Goal: Information Seeking & Learning: Learn about a topic

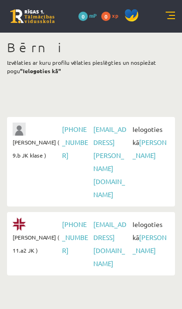
click at [146, 151] on span "Ielogoties kā Jānis Tāre" at bounding box center [149, 142] width 39 height 39
click at [153, 143] on link "[PERSON_NAME]" at bounding box center [149, 148] width 34 height 21
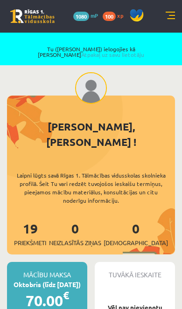
click at [173, 12] on link at bounding box center [169, 16] width 9 height 9
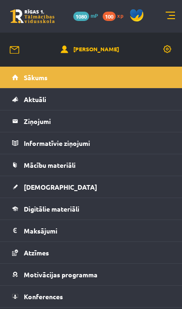
click at [73, 207] on span "Digitālie materiāli" at bounding box center [51, 209] width 55 height 8
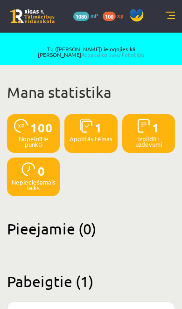
click at [173, 15] on link at bounding box center [169, 16] width 9 height 9
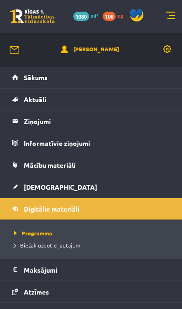
click at [70, 165] on span "Mācību materiāli" at bounding box center [50, 165] width 52 height 8
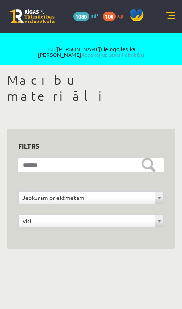
click at [170, 20] on link at bounding box center [169, 16] width 9 height 9
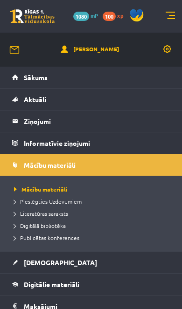
click at [61, 221] on link "Digitālā bibliotēka" at bounding box center [93, 225] width 158 height 8
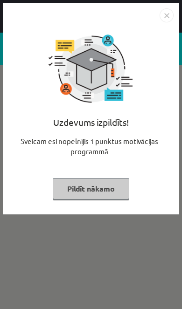
click at [113, 192] on button "Pildīt nākamo" at bounding box center [91, 188] width 76 height 21
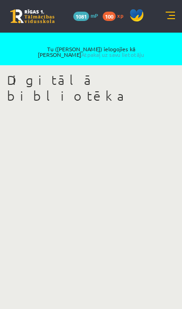
click at [144, 51] on link "Atpakaļ uz savu lietotāju" at bounding box center [112, 54] width 63 height 7
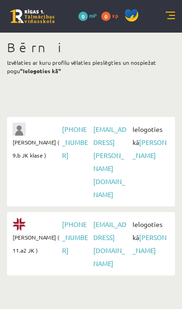
click at [149, 233] on link "[PERSON_NAME]" at bounding box center [149, 243] width 34 height 21
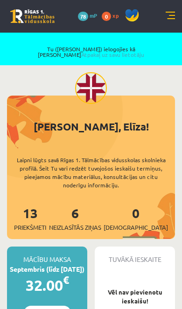
click at [171, 20] on link at bounding box center [169, 16] width 9 height 9
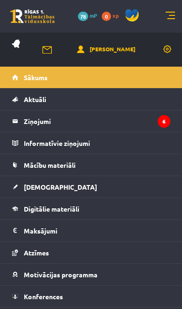
click at [63, 164] on span "Mācību materiāli" at bounding box center [50, 165] width 52 height 8
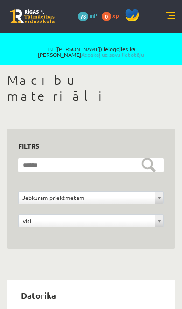
click at [173, 15] on link at bounding box center [169, 16] width 9 height 9
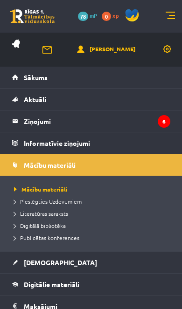
click at [55, 223] on span "Digitālā bibliotēka" at bounding box center [40, 225] width 52 height 7
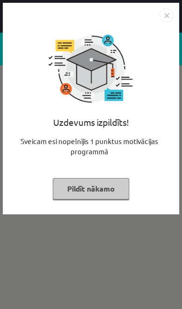
click at [92, 187] on button "Pildīt nākamo" at bounding box center [91, 188] width 76 height 21
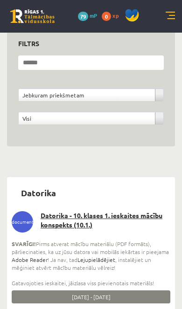
scroll to position [102, 0]
click at [85, 211] on link "Datorika - 10. klases 1. ieskaites mācību konspekts (10.1.)" at bounding box center [91, 220] width 158 height 18
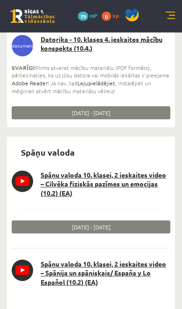
click at [132, 198] on link "Spāņu valoda 10. klasei, 2 ieskaites video – Cilvēka fiziskās pazīmes un emocij…" at bounding box center [91, 184] width 158 height 27
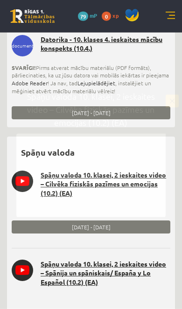
scroll to position [635, 0]
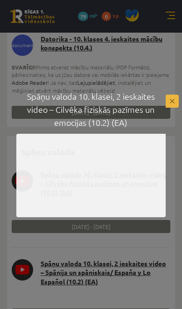
click at [175, 108] on button at bounding box center [171, 101] width 13 height 13
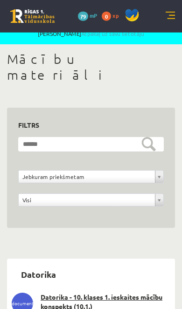
scroll to position [0, 0]
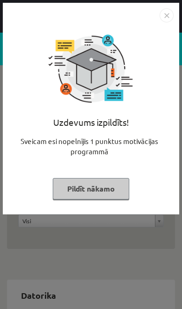
click at [106, 192] on button "Pildīt nākamo" at bounding box center [91, 188] width 76 height 21
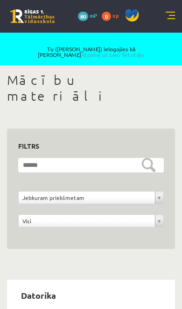
click at [144, 51] on link "Atpakaļ uz savu lietotāju" at bounding box center [112, 54] width 63 height 7
